Goal: Task Accomplishment & Management: Complete application form

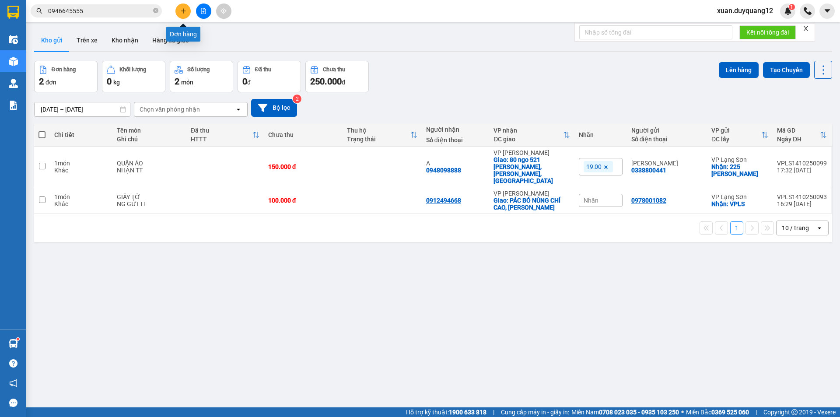
click at [178, 10] on button at bounding box center [182, 10] width 15 height 15
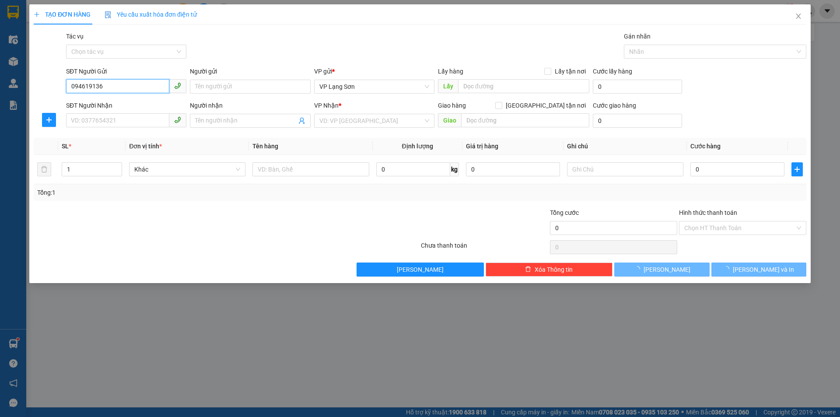
type input "0946191369"
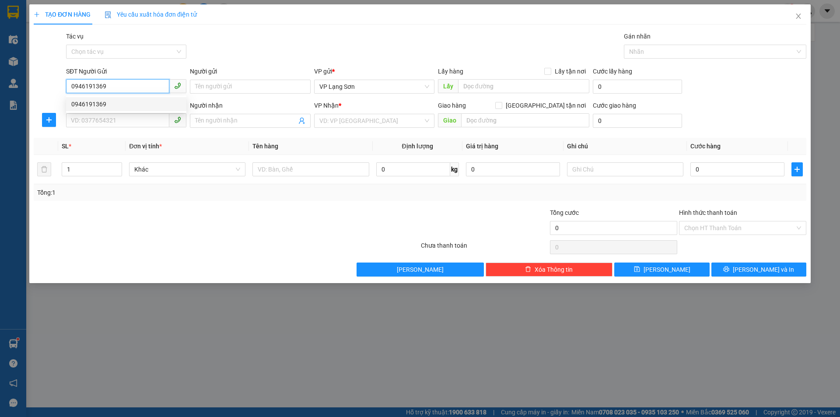
click at [138, 108] on div "0946191369" at bounding box center [126, 104] width 110 height 10
checkbox input "true"
type input "THÔN HOÀNG TÂM"
type input "0946191369"
click at [134, 117] on input "SĐT Người Nhận" at bounding box center [117, 120] width 103 height 14
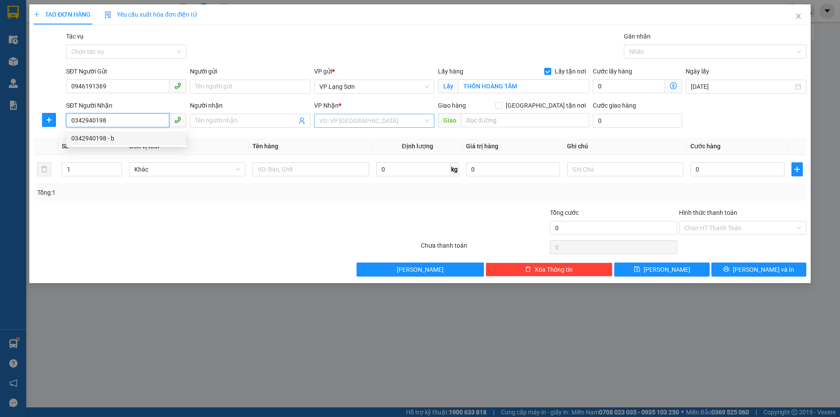
type input "0342940198"
click at [396, 118] on input "search" at bounding box center [371, 120] width 104 height 13
click at [124, 119] on input "0342940198" at bounding box center [117, 120] width 103 height 14
click at [122, 135] on div "0342940198 - b" at bounding box center [126, 138] width 110 height 10
type input "b"
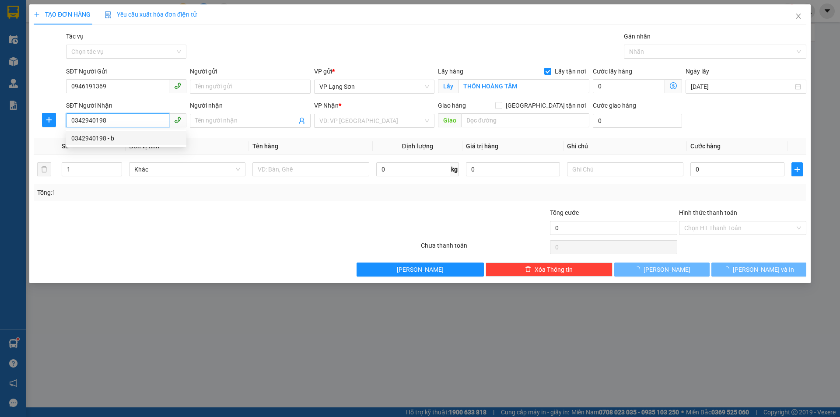
checkbox input "true"
type input "153 HÀNG BẠC,hoàn kiếm,[GEOGRAPHIC_DATA]"
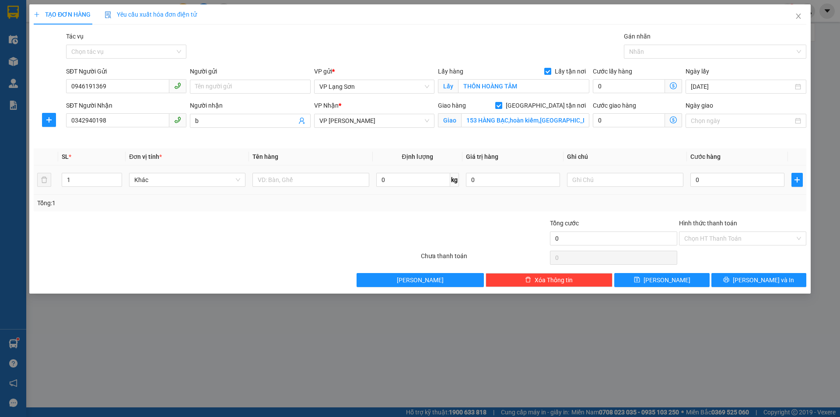
click at [765, 189] on td "0" at bounding box center [737, 179] width 101 height 29
click at [738, 178] on input "0" at bounding box center [737, 180] width 94 height 14
type input "1"
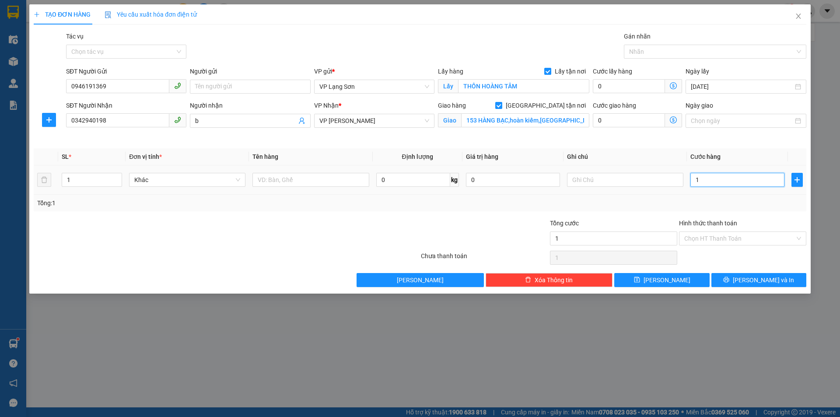
type input "10"
type input "100"
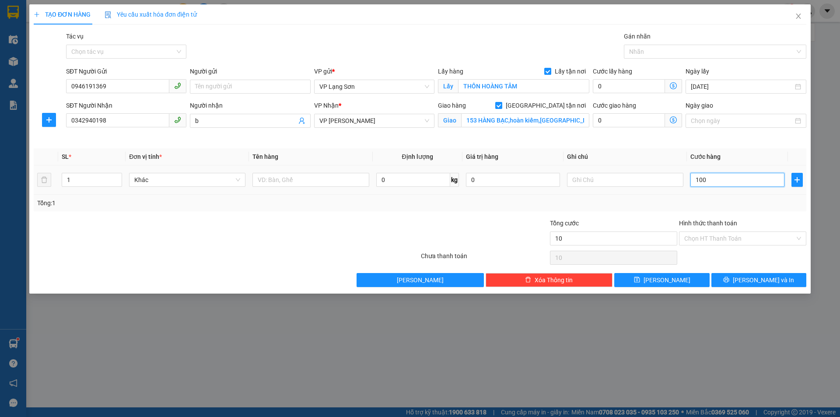
type input "100"
type input "100.000"
click at [646, 178] on input "text" at bounding box center [625, 180] width 116 height 14
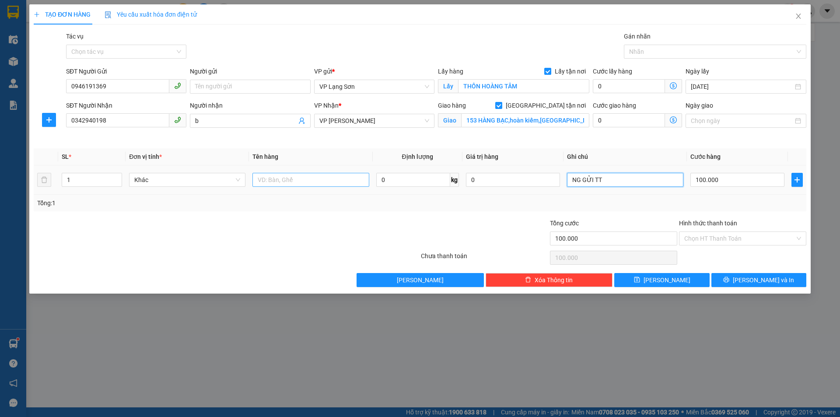
type input "NG GỬI TT"
click at [292, 179] on input "text" at bounding box center [310, 180] width 116 height 14
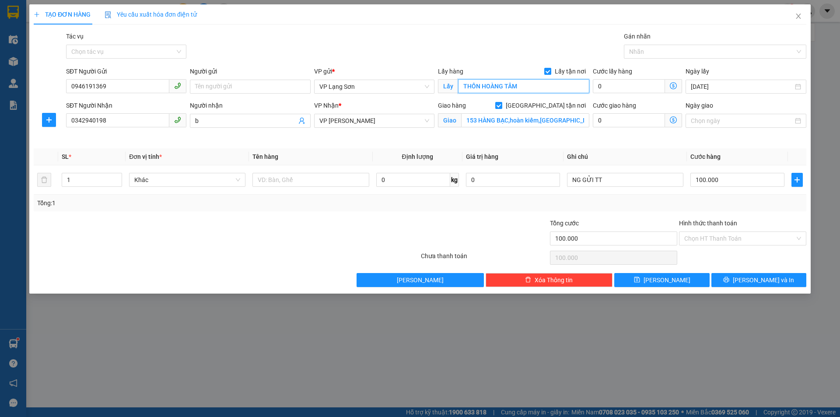
click at [541, 86] on input "THÔN HOÀNG TÂM" at bounding box center [523, 86] width 131 height 14
type input "VPLS"
click at [276, 183] on input "text" at bounding box center [310, 180] width 116 height 14
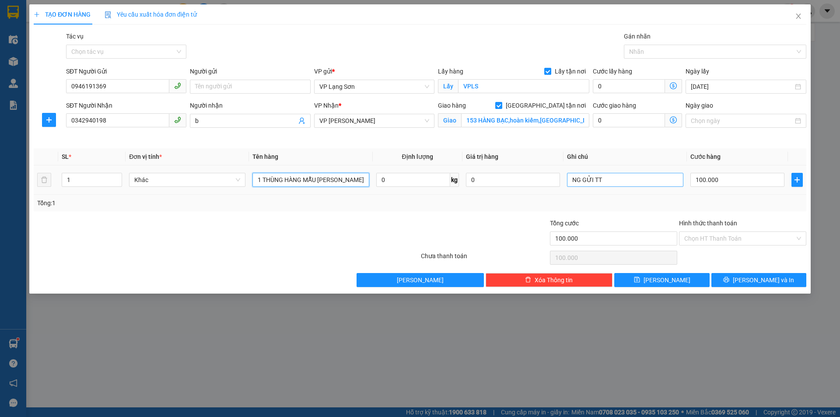
type input "1 THÙNG HÀNG MẪU [PERSON_NAME]"
click at [640, 185] on input "NG GỬI TT" at bounding box center [625, 180] width 116 height 14
click at [630, 181] on input "NG GỬI TT" at bounding box center [625, 180] width 116 height 14
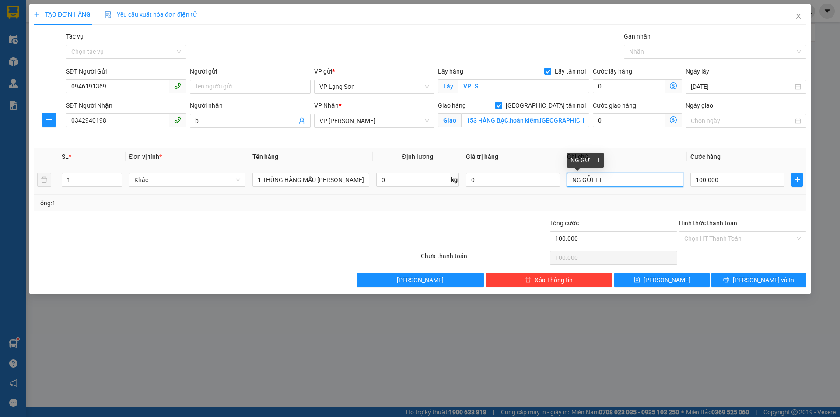
click at [630, 181] on input "NG GỬI TT" at bounding box center [625, 180] width 116 height 14
type input "D"
type input "ĐÃ CK CTY 100K 22H25 [DATE]"
click at [681, 207] on div "Tổng: 1" at bounding box center [420, 203] width 766 height 10
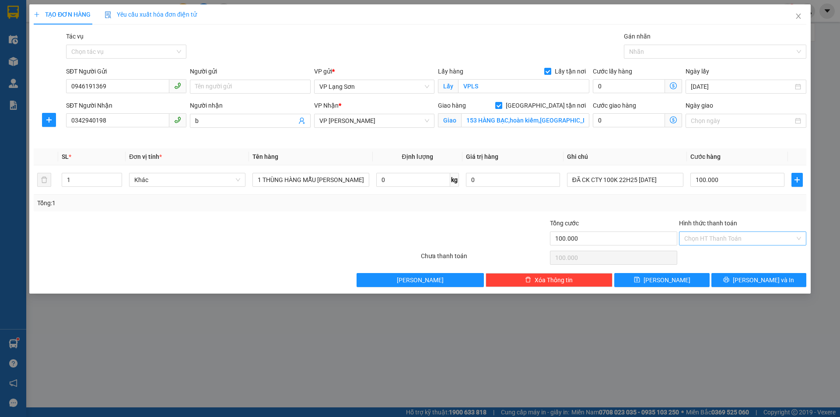
click at [705, 242] on input "Hình thức thanh toán" at bounding box center [739, 238] width 111 height 13
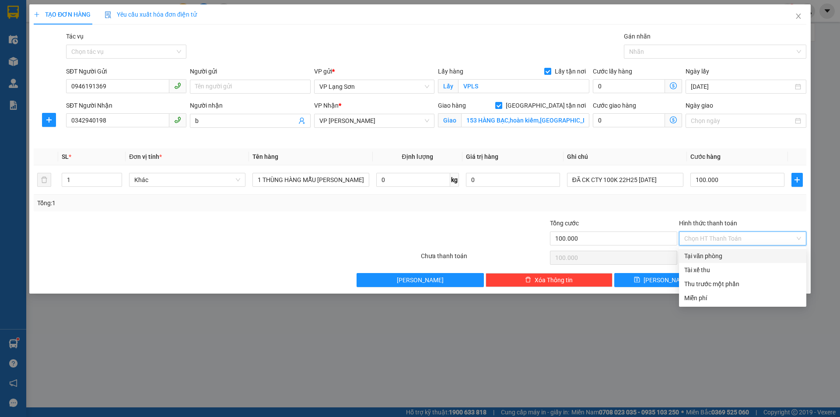
click at [708, 255] on div "Tại văn phòng" at bounding box center [742, 256] width 117 height 10
type input "0"
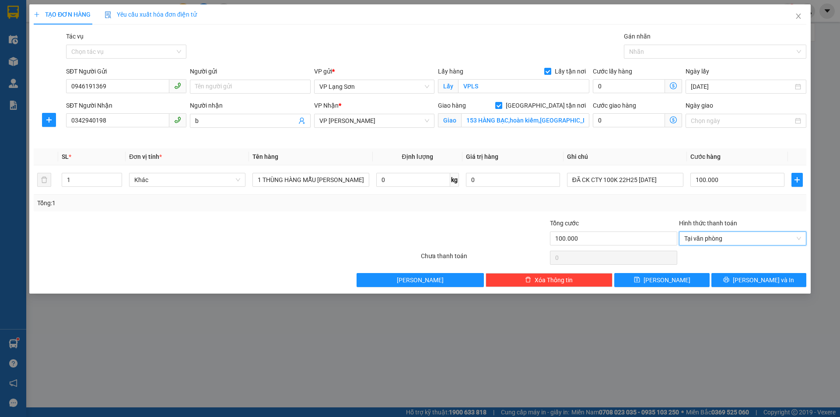
click at [662, 221] on div "Tổng cước" at bounding box center [613, 224] width 127 height 13
click at [725, 237] on span "Tại văn phòng" at bounding box center [742, 238] width 117 height 13
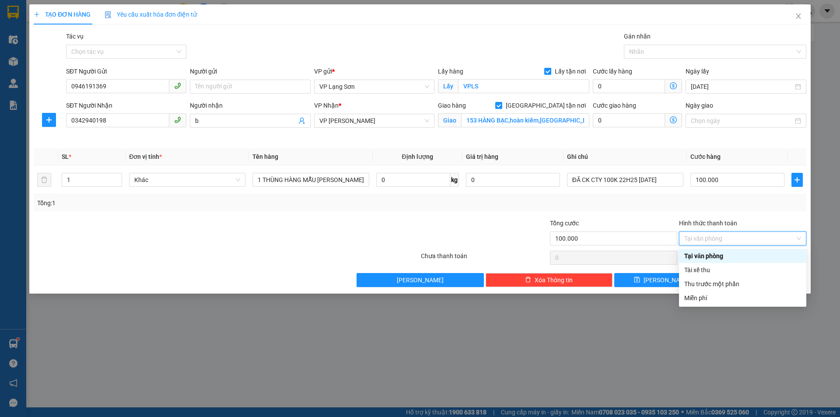
click at [717, 257] on div "Tại văn phòng" at bounding box center [742, 256] width 117 height 10
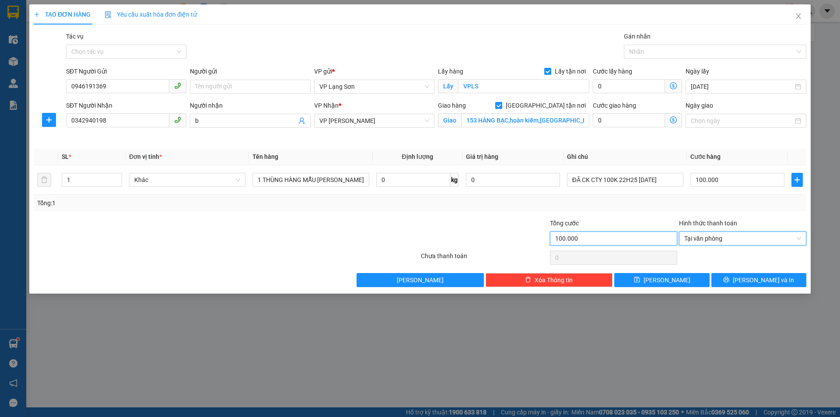
click at [651, 234] on input "100.000" at bounding box center [613, 238] width 127 height 14
click at [699, 238] on span "Tại văn phòng" at bounding box center [742, 238] width 117 height 13
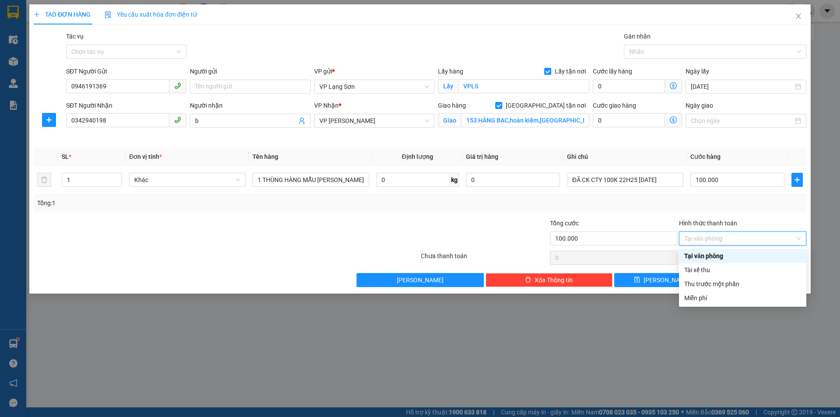
click at [701, 257] on div "Tại văn phòng" at bounding box center [742, 256] width 117 height 10
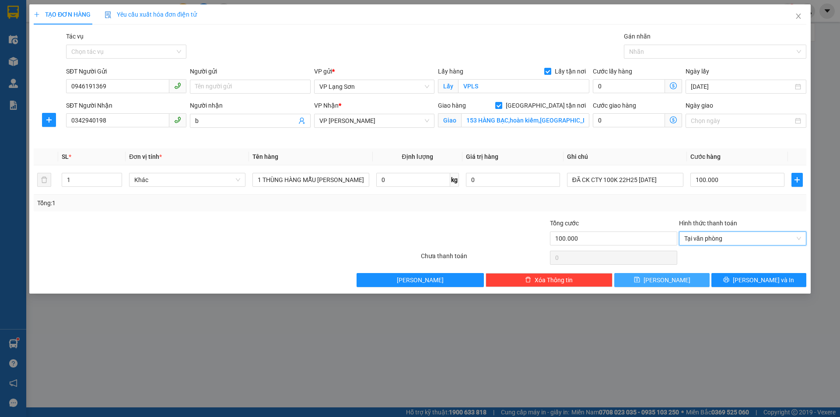
click at [673, 279] on button "[PERSON_NAME]" at bounding box center [661, 280] width 95 height 14
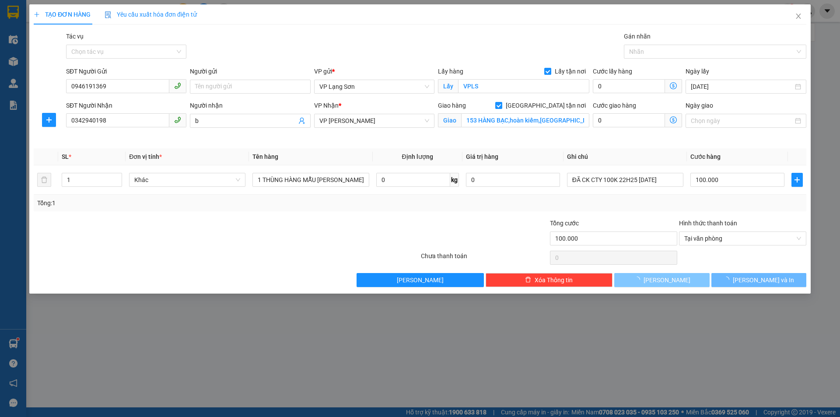
checkbox input "false"
type input "0"
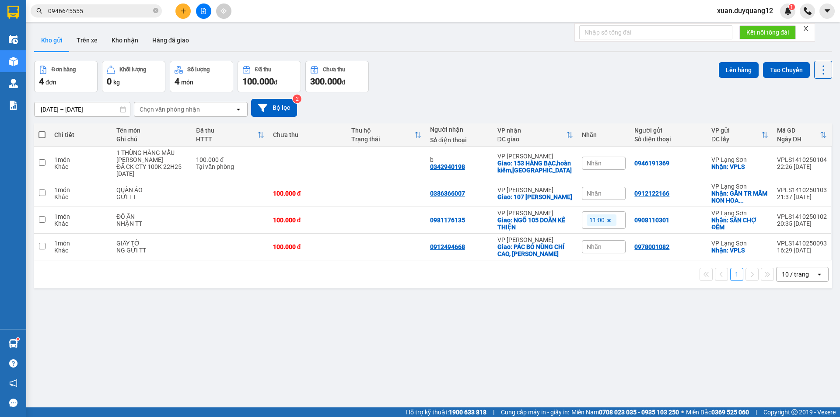
click at [88, 13] on input "0946645555" at bounding box center [99, 11] width 103 height 10
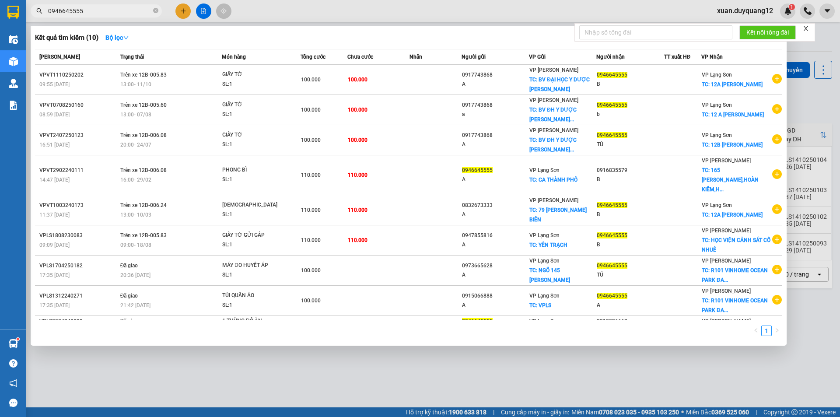
click at [88, 13] on input "0946645555" at bounding box center [99, 11] width 103 height 10
paste input "847622999"
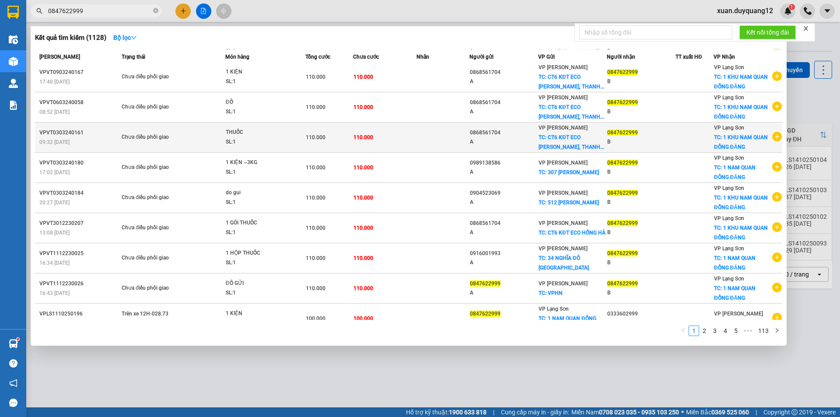
scroll to position [47, 0]
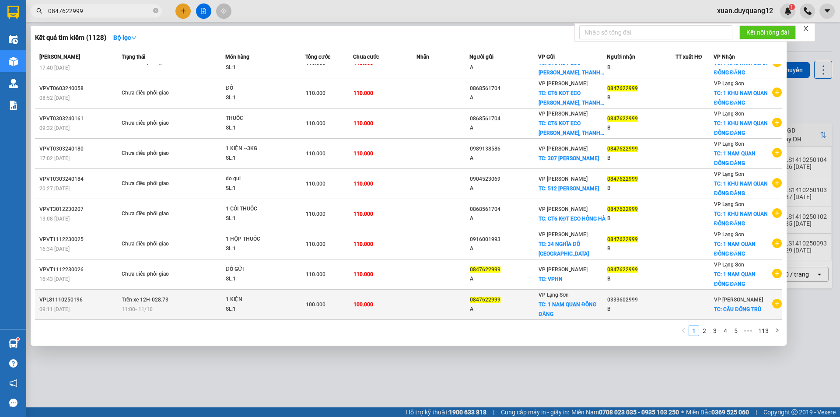
type input "0847622999"
click at [772, 304] on icon "plus-circle" at bounding box center [777, 304] width 10 height 10
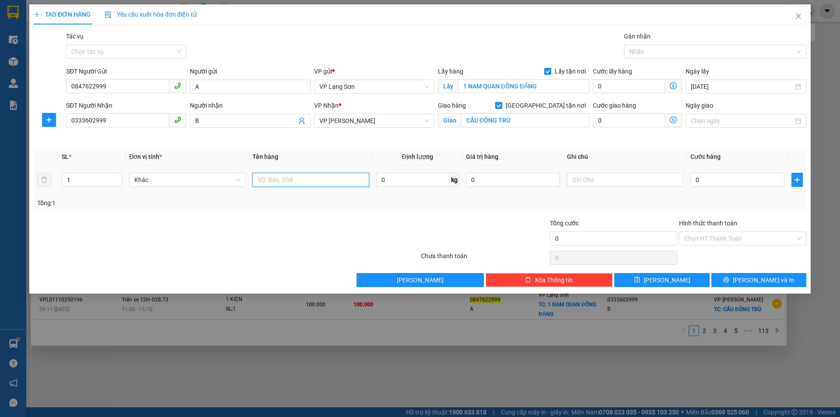
click at [310, 182] on input "text" at bounding box center [310, 180] width 116 height 14
type input "1 KIỆN"
click at [736, 178] on input "0" at bounding box center [737, 180] width 94 height 14
type input "1"
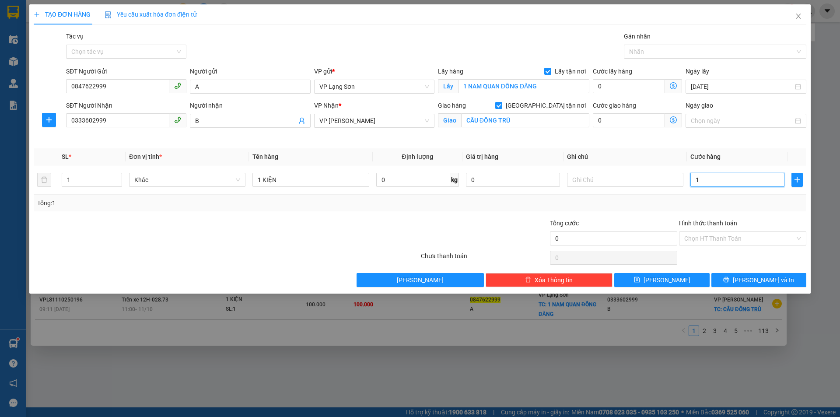
type input "1"
type input "12"
type input "120"
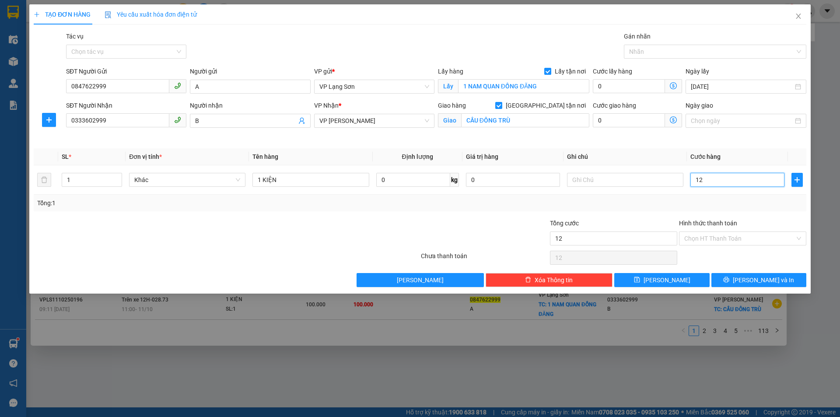
type input "120"
type input "120.000"
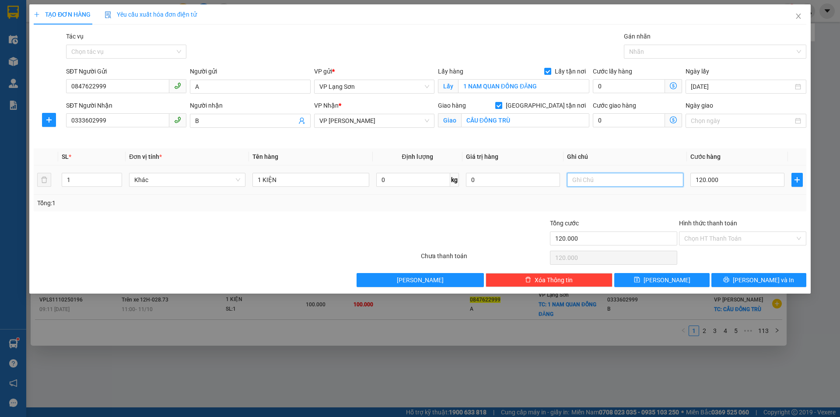
click at [636, 174] on input "text" at bounding box center [625, 180] width 116 height 14
type input "NG NHẬN TT"
click at [640, 278] on icon "save" at bounding box center [637, 279] width 6 height 6
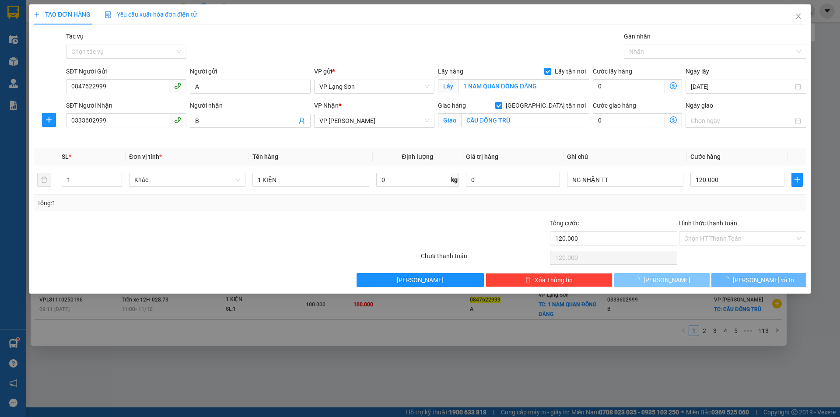
checkbox input "false"
type input "0"
